Goal: Task Accomplishment & Management: Manage account settings

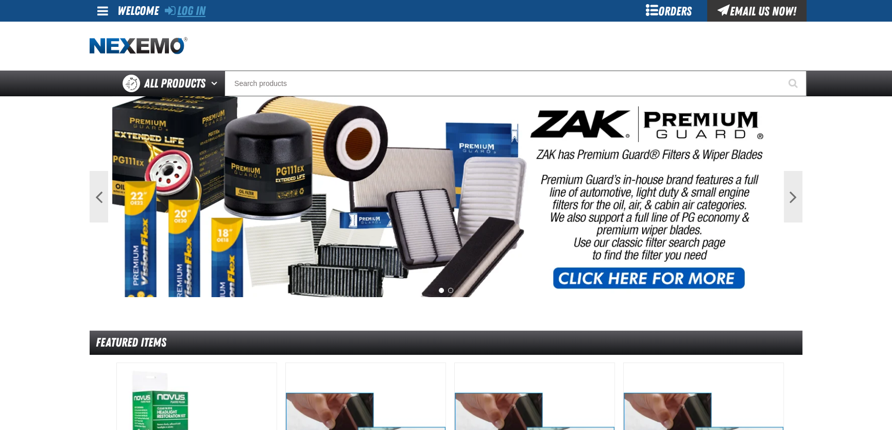
click at [196, 11] on link "Log In" at bounding box center [185, 11] width 41 height 14
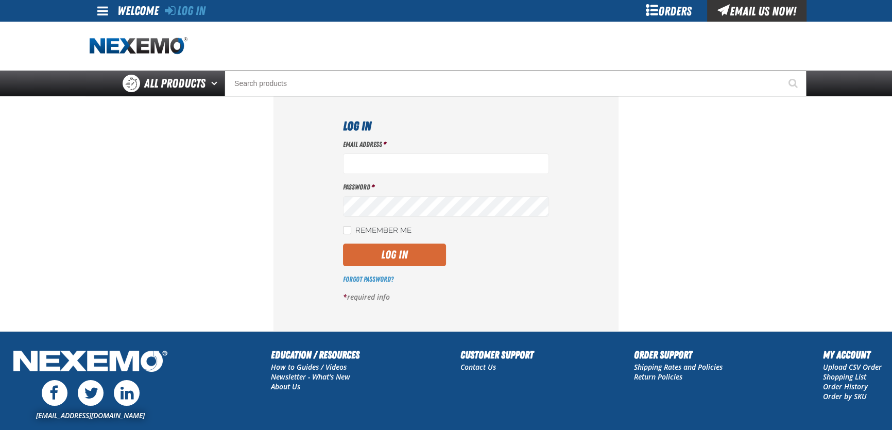
type input "dbatchelder@vtaig.com"
click at [424, 245] on button "Log In" at bounding box center [394, 254] width 103 height 23
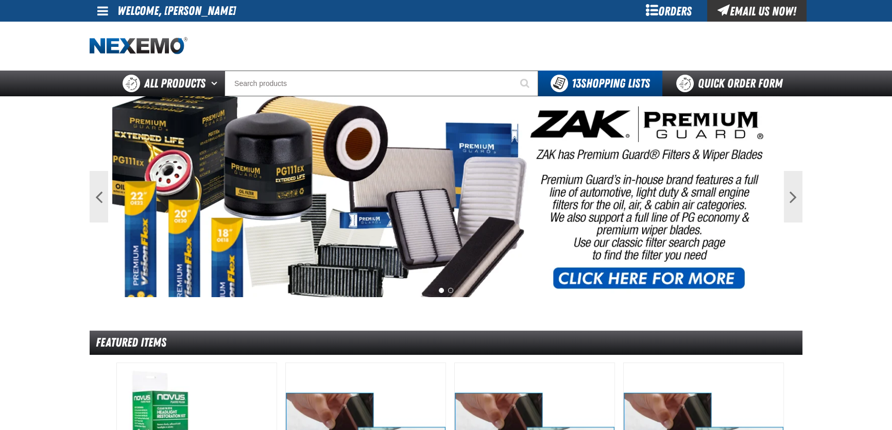
click at [107, 16] on span at bounding box center [102, 11] width 11 height 12
click at [121, 32] on link "My Account My Account" at bounding box center [117, 31] width 46 height 10
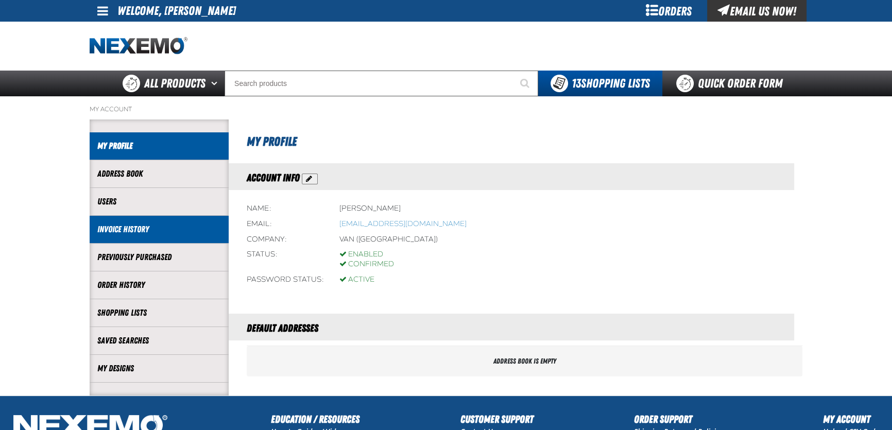
click at [130, 231] on link "Invoice History" at bounding box center [159, 229] width 124 height 12
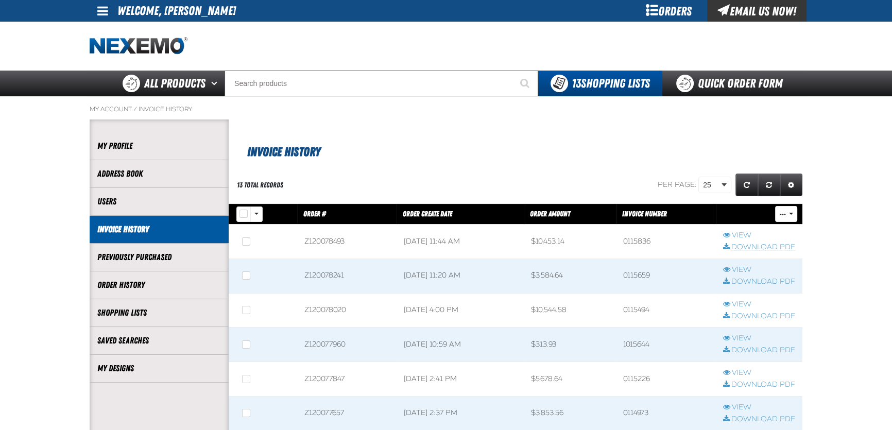
click at [745, 250] on link "Download PDF" at bounding box center [759, 247] width 72 height 10
